Goal: Ask a question

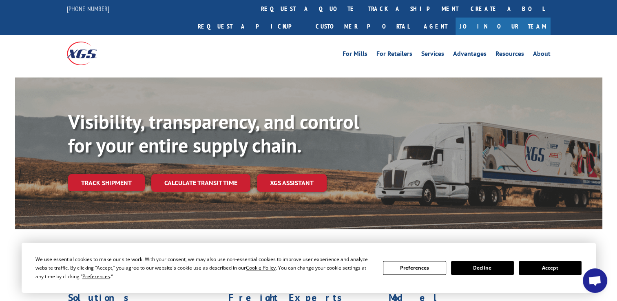
click at [599, 285] on span "Open chat" at bounding box center [594, 281] width 13 height 11
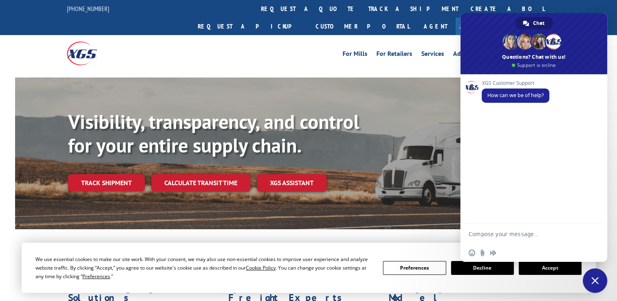
paste textarea "41532457"
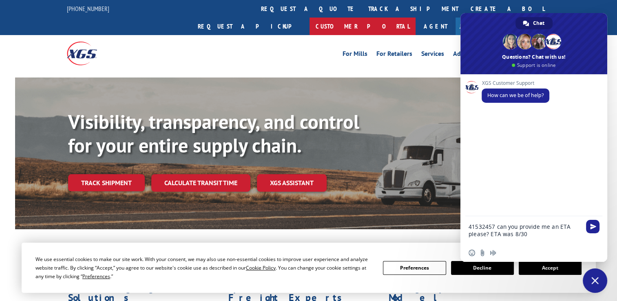
type textarea "41532457 can you provide me an ETA please? ETA was 8/30"
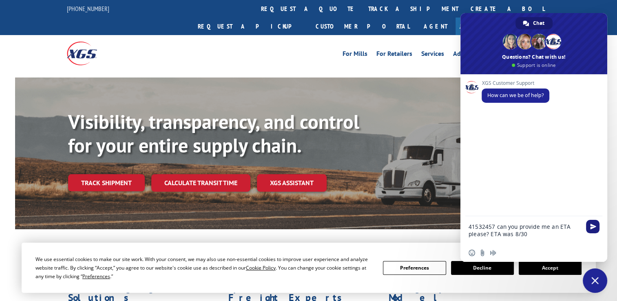
click at [590, 227] on span "Send" at bounding box center [593, 227] width 6 height 6
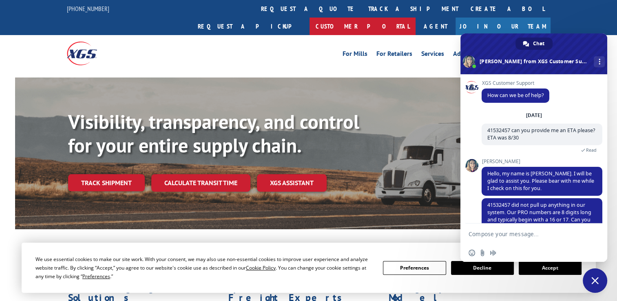
scroll to position [38, 0]
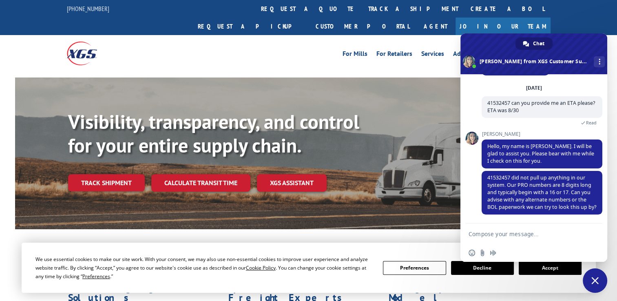
click at [526, 239] on textarea "Compose your message..." at bounding box center [526, 234] width 114 height 20
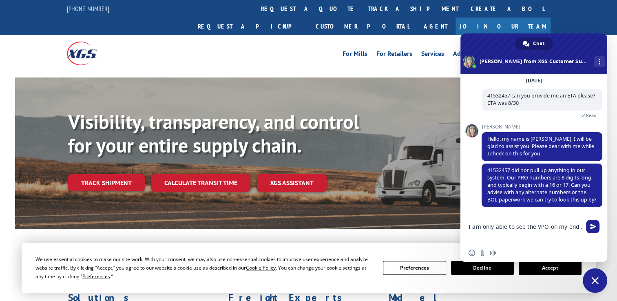
type textarea "I am only able to see the VPO on my end :("
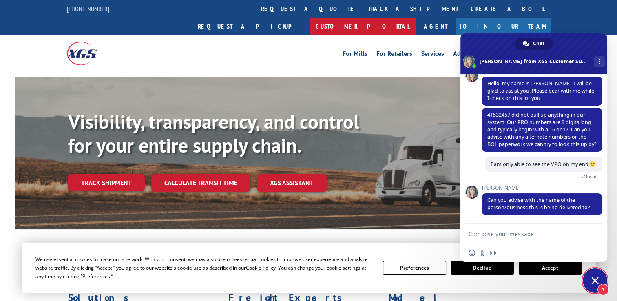
scroll to position [102, 0]
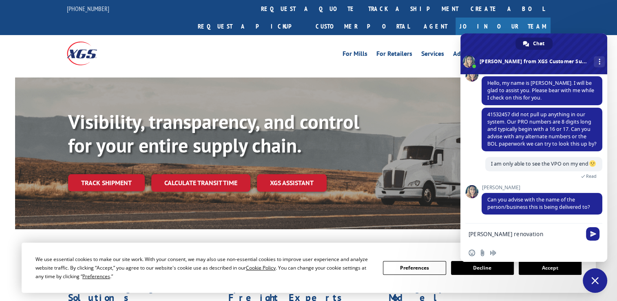
type textarea "[PERSON_NAME] renovations"
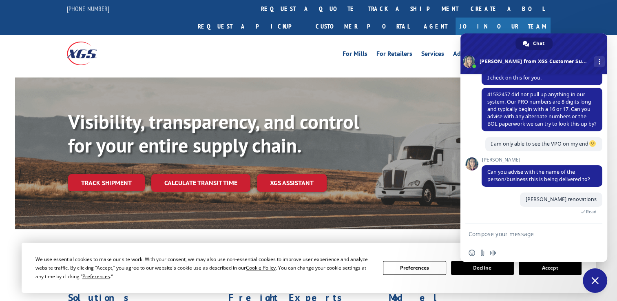
scroll to position [122, 0]
type textarea "in everett wa"
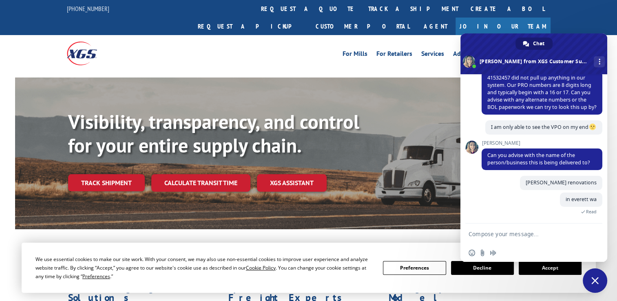
scroll to position [156, 0]
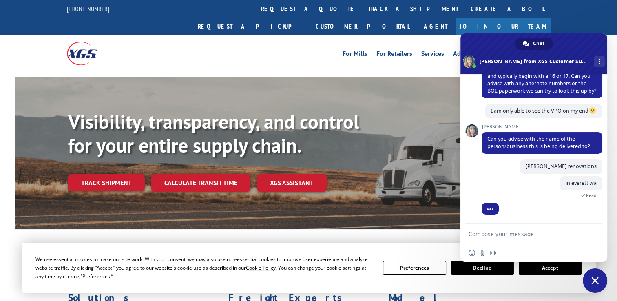
click at [428, 210] on div "Visibility, transparency, and control for your entire supply chain. Track shipm…" at bounding box center [309, 162] width 588 height 168
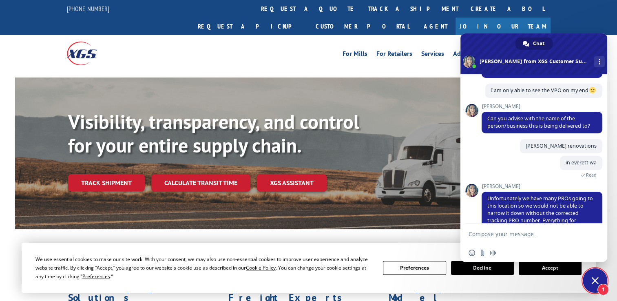
scroll to position [206, 0]
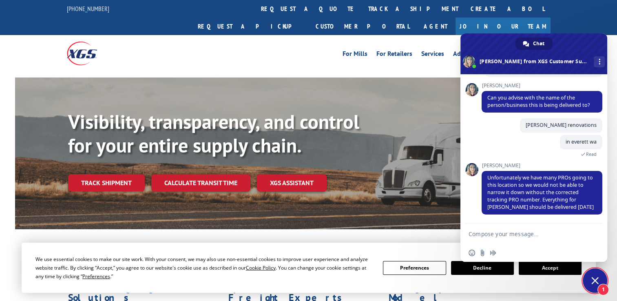
drag, startPoint x: 533, startPoint y: 235, endPoint x: 531, endPoint y: 240, distance: 4.4
click at [533, 235] on textarea "Compose your message..." at bounding box center [526, 234] width 114 height 20
type textarea "great thank you for your help"
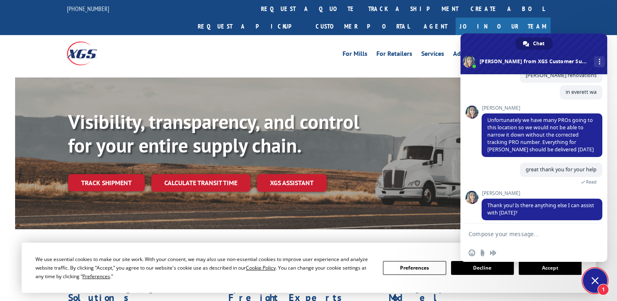
scroll to position [263, 0]
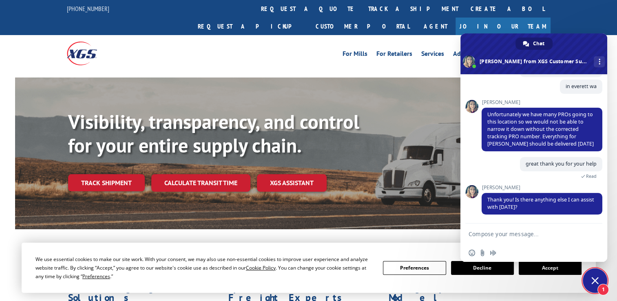
click at [530, 237] on textarea "Compose your message..." at bounding box center [526, 234] width 114 height 20
type textarea "thank you, no :)"
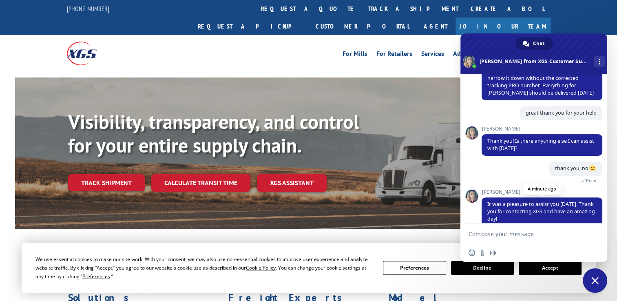
scroll to position [350, 0]
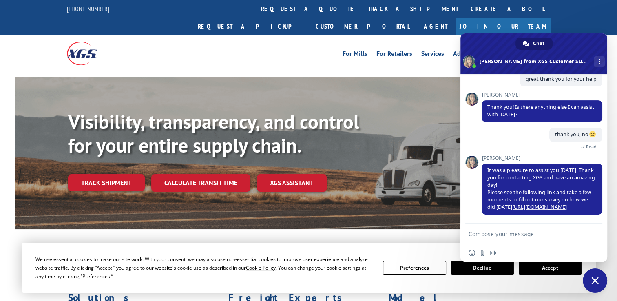
drag, startPoint x: 566, startPoint y: 24, endPoint x: 555, endPoint y: 12, distance: 16.4
click at [566, 35] on div "For [PERSON_NAME] For Retailers Services Advantages Resources About For [PERSON…" at bounding box center [308, 53] width 617 height 36
